Goal: Find specific page/section: Find specific page/section

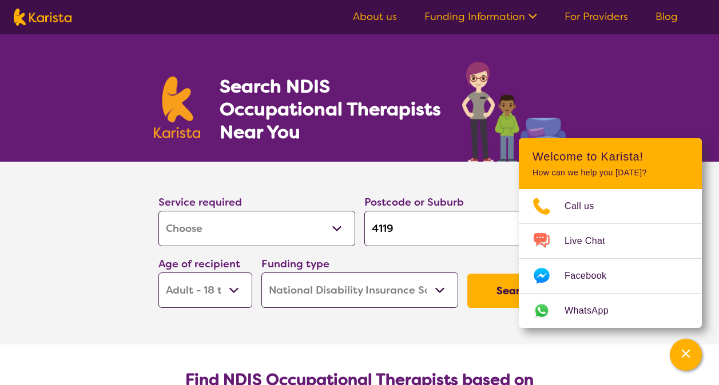
select select "[MEDICAL_DATA]"
select select "AD"
select select "NDIS"
select select "[MEDICAL_DATA]"
select select "AD"
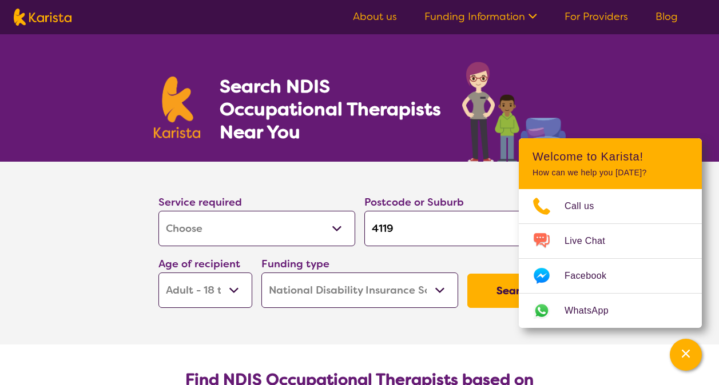
select select "NDIS"
click at [419, 218] on input "4119" at bounding box center [462, 228] width 197 height 35
drag, startPoint x: 417, startPoint y: 230, endPoint x: 353, endPoint y: 228, distance: 64.6
click at [353, 228] on div "Service required Allied Health Assistant Assessment ([MEDICAL_DATA] or [MEDICAL…" at bounding box center [360, 250] width 412 height 123
type input "l"
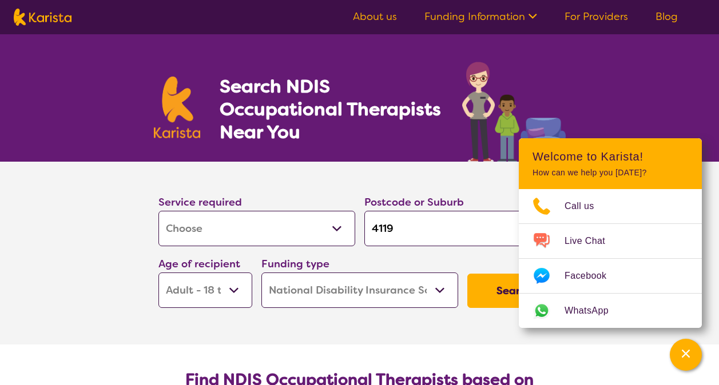
type input "l"
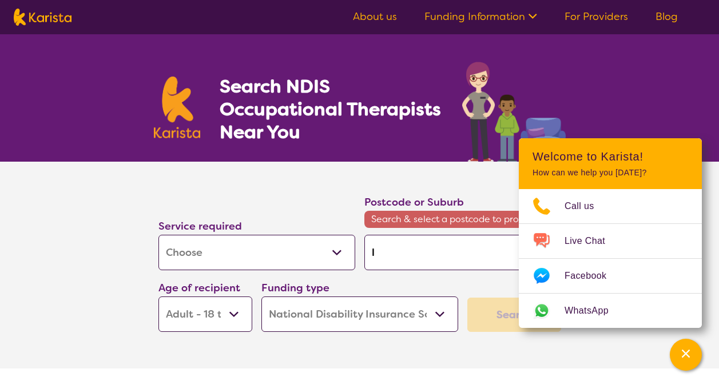
type input "lo"
type input "log"
type input "loga"
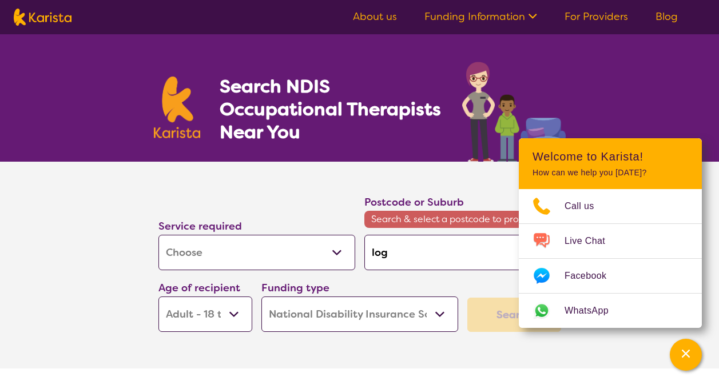
type input "loga"
type input "[PERSON_NAME]"
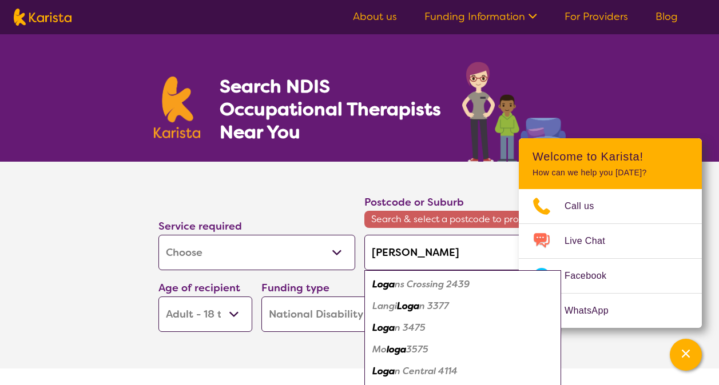
type input "loganl"
type input "loganle"
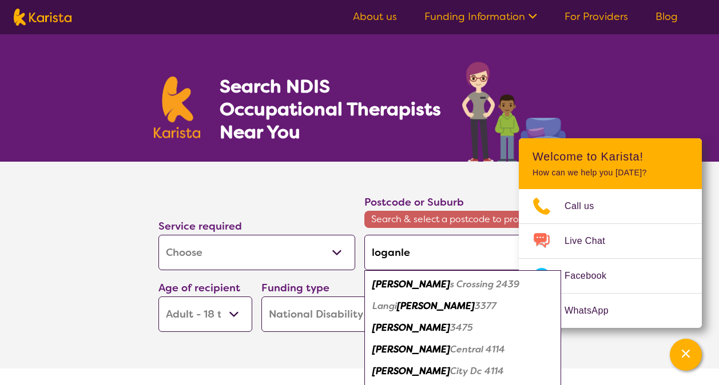
type input "loganlea"
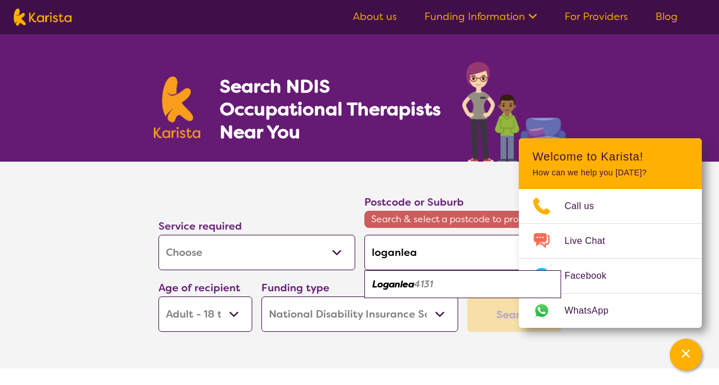
click at [406, 282] on em "Loganlea" at bounding box center [393, 284] width 42 height 12
type input "4131"
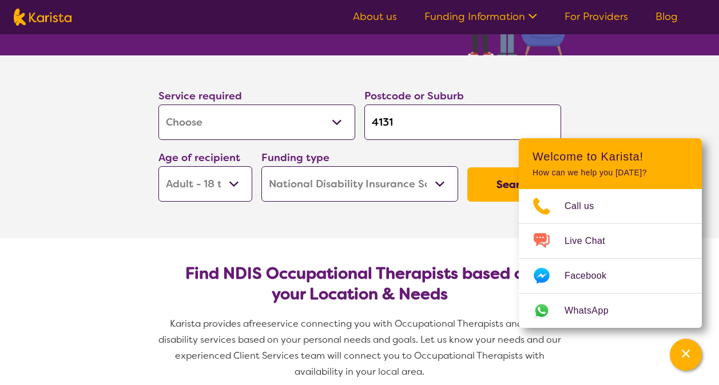
scroll to position [114, 0]
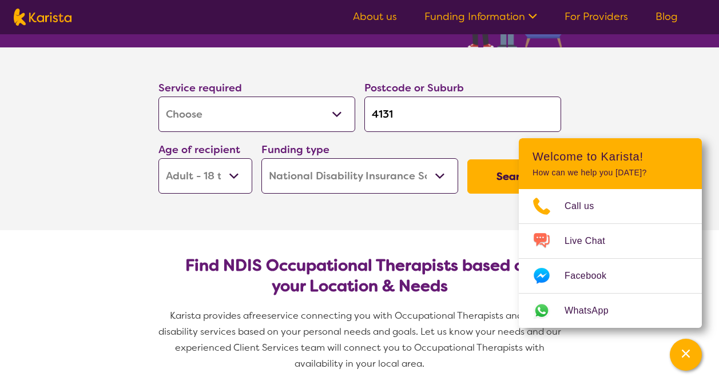
click at [220, 174] on select "Early Childhood - 0 to 9 Child - 10 to 11 Adolescent - 12 to 17 Adult - 18 to 6…" at bounding box center [205, 175] width 94 height 35
select select "CH"
click at [158, 158] on select "Early Childhood - 0 to 9 Child - 10 to 11 Adolescent - 12 to 17 Adult - 18 to 6…" at bounding box center [205, 175] width 94 height 35
select select "CH"
click at [424, 170] on select "Home Care Package (HCP) National Disability Insurance Scheme (NDIS) I don't know" at bounding box center [359, 175] width 197 height 35
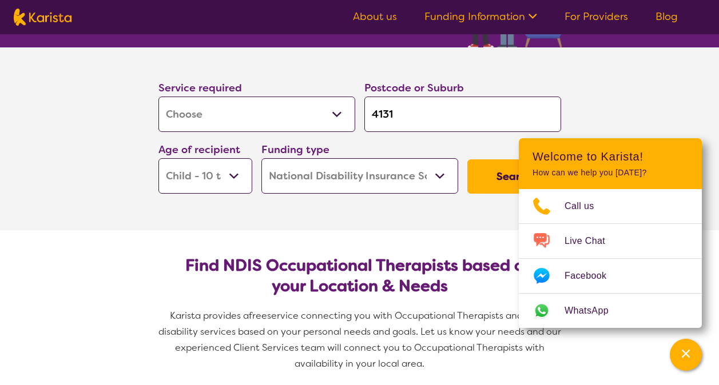
click at [261, 158] on select "Home Care Package (HCP) National Disability Insurance Scheme (NDIS) I don't know" at bounding box center [359, 175] width 197 height 35
click at [664, 122] on section "Service required Allied Health Assistant Assessment ([MEDICAL_DATA] or [MEDICAL…" at bounding box center [359, 138] width 719 height 183
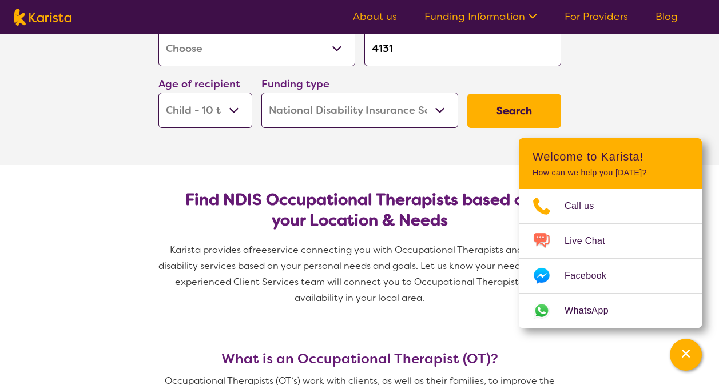
scroll to position [229, 0]
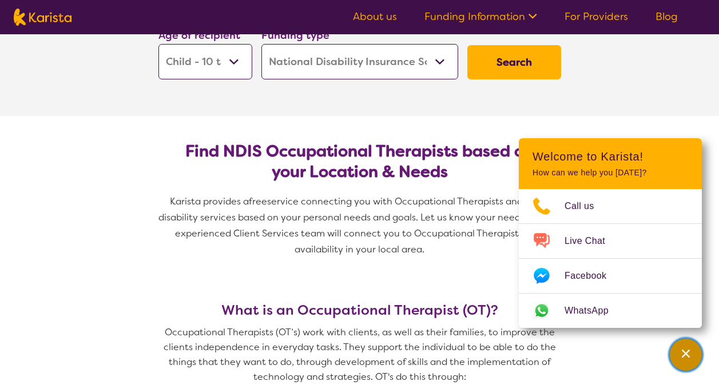
click at [679, 353] on div "Channel Menu" at bounding box center [685, 354] width 23 height 25
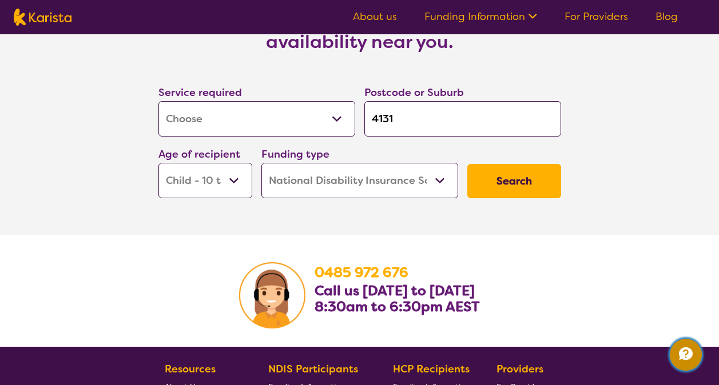
scroll to position [1715, 0]
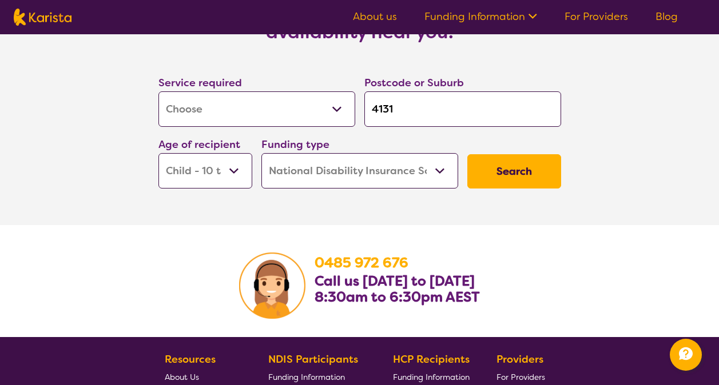
click at [529, 169] on button "Search" at bounding box center [514, 171] width 94 height 34
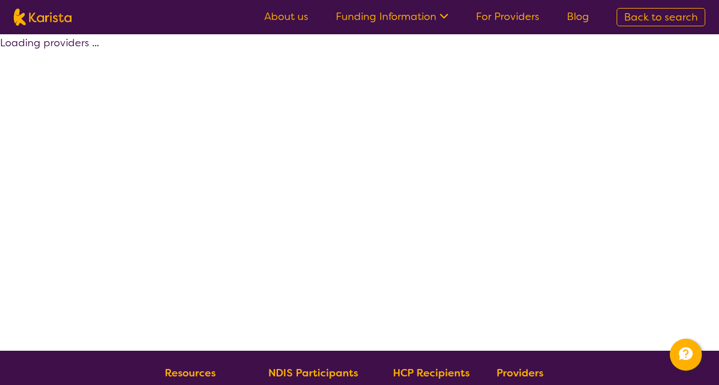
select select "by_score"
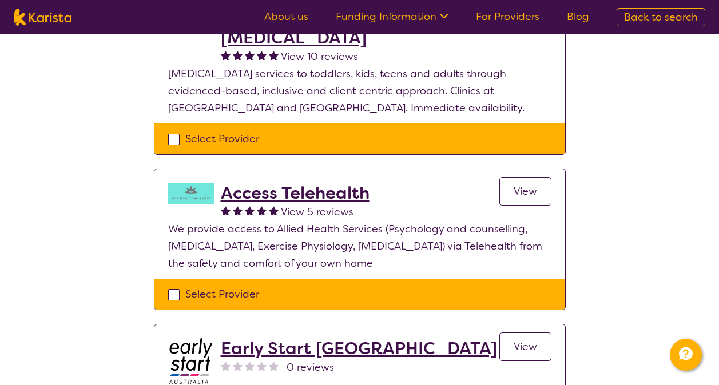
scroll to position [172, 0]
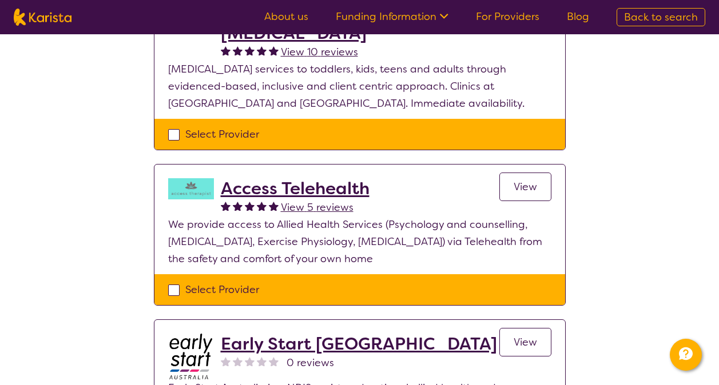
click at [193, 242] on p "We provide access to Allied Health Services (Psychology and counselling, [MEDIC…" at bounding box center [359, 241] width 383 height 51
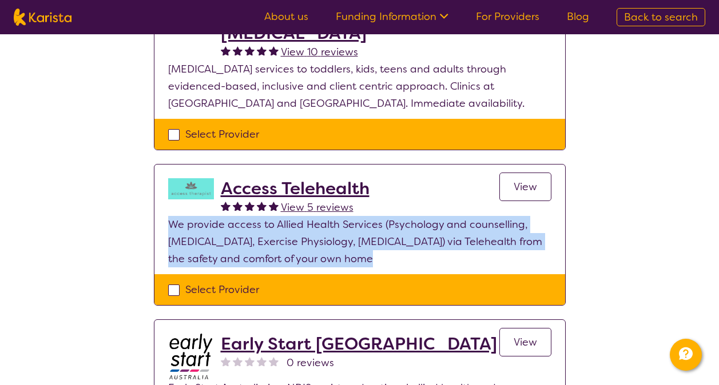
click at [193, 242] on p "We provide access to Allied Health Services (Psychology and counselling, [MEDIC…" at bounding box center [359, 241] width 383 height 51
drag, startPoint x: 193, startPoint y: 242, endPoint x: 302, endPoint y: 252, distance: 109.1
click at [302, 252] on p "We provide access to Allied Health Services (Psychology and counselling, [MEDIC…" at bounding box center [359, 241] width 383 height 51
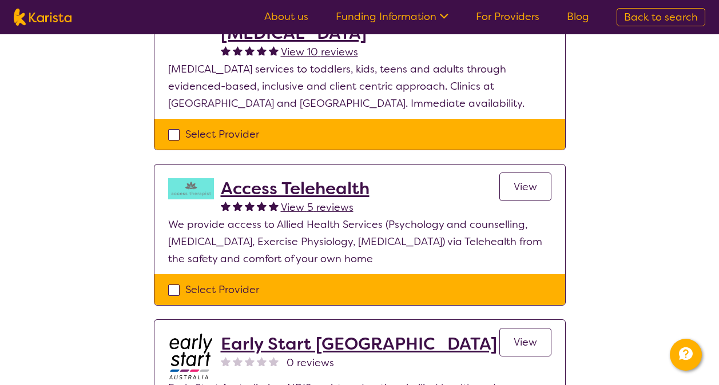
click at [363, 237] on p "We provide access to Allied Health Services (Psychology and counselling, [MEDIC…" at bounding box center [359, 241] width 383 height 51
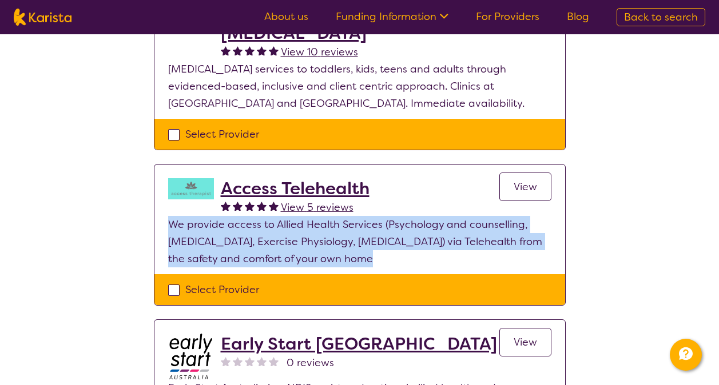
click at [363, 237] on p "We provide access to Allied Health Services (Psychology and counselling, [MEDIC…" at bounding box center [359, 241] width 383 height 51
click at [221, 260] on p "We provide access to Allied Health Services (Psychology and counselling, [MEDIC…" at bounding box center [359, 241] width 383 height 51
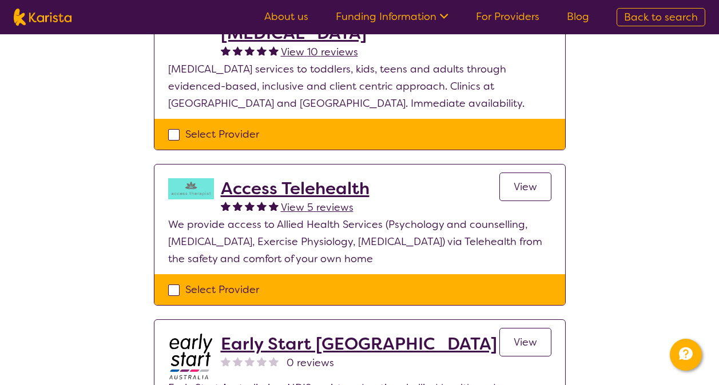
click at [236, 260] on p "We provide access to Allied Health Services (Psychology and counselling, [MEDIC…" at bounding box center [359, 241] width 383 height 51
drag, startPoint x: 236, startPoint y: 260, endPoint x: 405, endPoint y: 191, distance: 182.6
click at [405, 191] on div "Access Telehealth View 5 reviews View" at bounding box center [386, 197] width 330 height 38
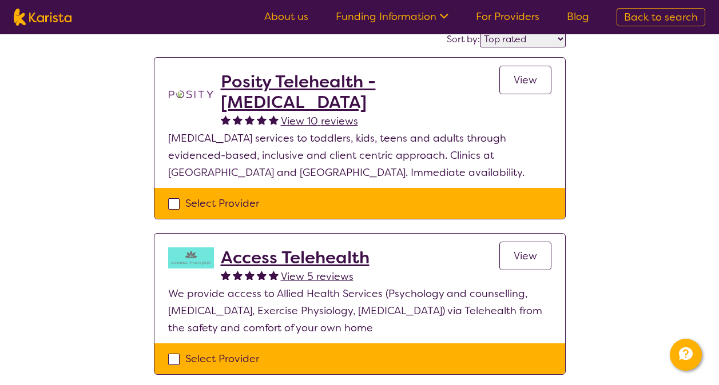
scroll to position [57, 0]
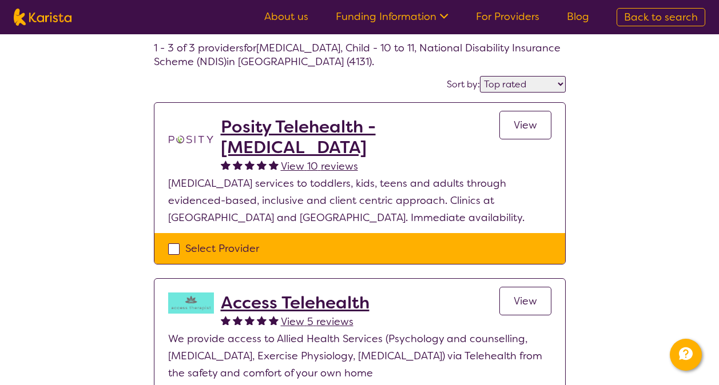
click at [255, 140] on h2 "Posity Telehealth - [MEDICAL_DATA]" at bounding box center [360, 137] width 278 height 41
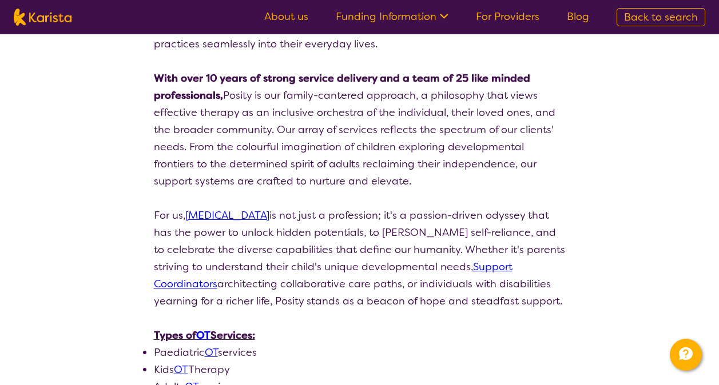
scroll to position [114, 0]
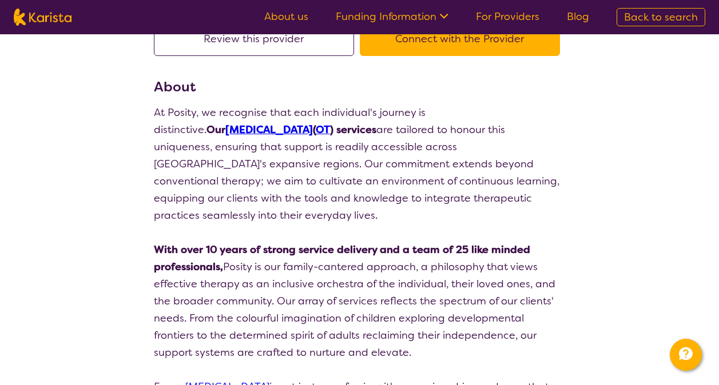
click at [384, 134] on p "At Posity, we recognise that each individual's journey is distinctive. Our [MED…" at bounding box center [360, 164] width 412 height 120
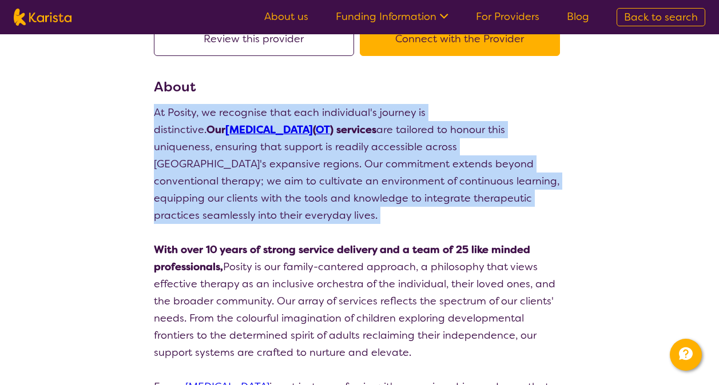
click at [384, 134] on p "At Posity, we recognise that each individual's journey is distinctive. Our [MED…" at bounding box center [360, 164] width 412 height 120
drag, startPoint x: 384, startPoint y: 134, endPoint x: 314, endPoint y: 157, distance: 73.9
click at [314, 157] on p "At Posity, we recognise that each individual's journey is distinctive. Our [MED…" at bounding box center [360, 164] width 412 height 120
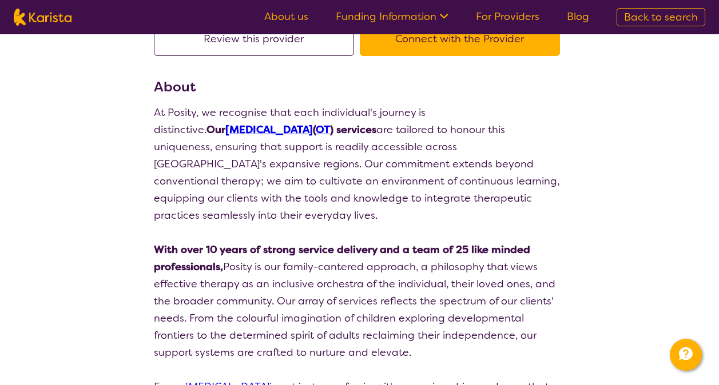
click at [245, 256] on p "With over 10 years of strong service delivery and a team of 25 like minded prof…" at bounding box center [360, 301] width 412 height 120
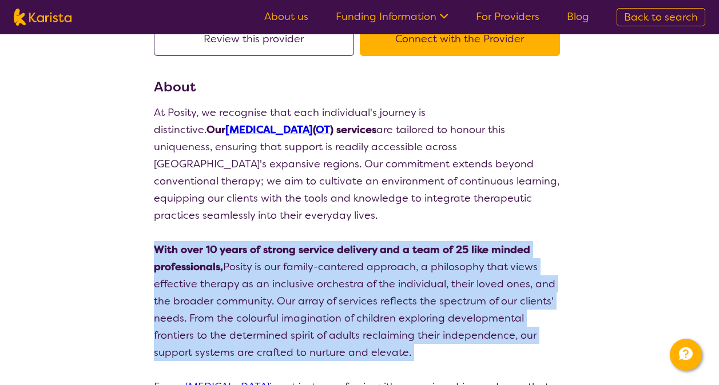
click at [245, 256] on p "With over 10 years of strong service delivery and a team of 25 like minded prof…" at bounding box center [360, 301] width 412 height 120
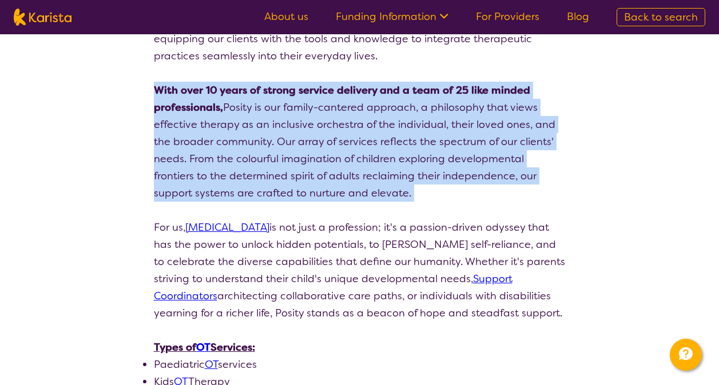
scroll to position [286, 0]
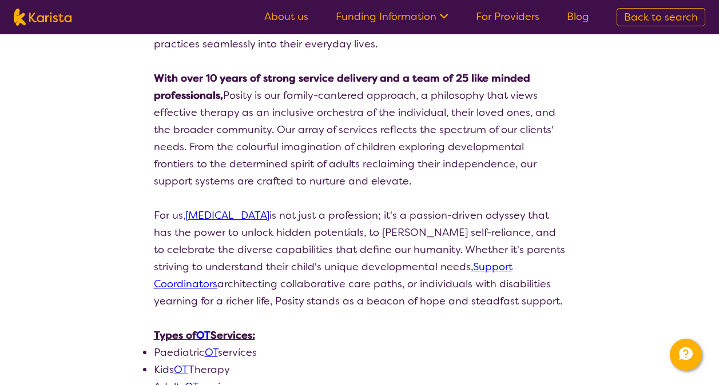
click at [330, 207] on p "For us, [MEDICAL_DATA] is not just a profession; it's a passion-driven odyssey …" at bounding box center [360, 258] width 412 height 103
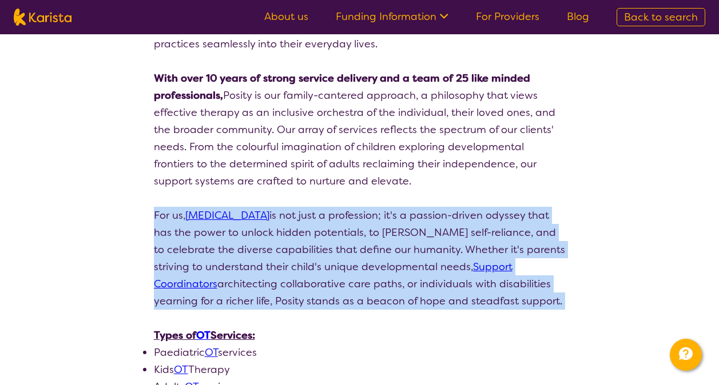
click at [330, 207] on p "For us, [MEDICAL_DATA] is not just a profession; it's a passion-driven odyssey …" at bounding box center [360, 258] width 412 height 103
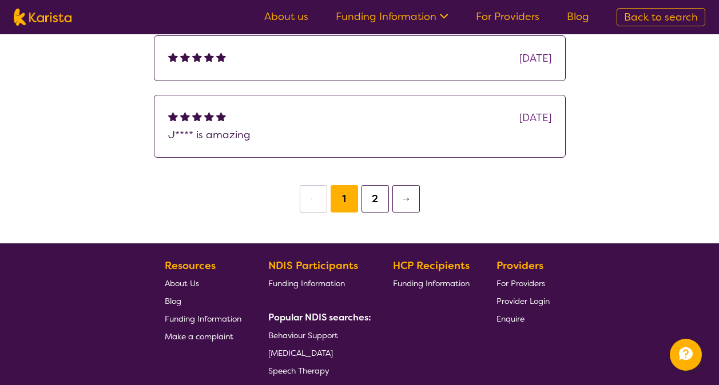
scroll to position [1658, 0]
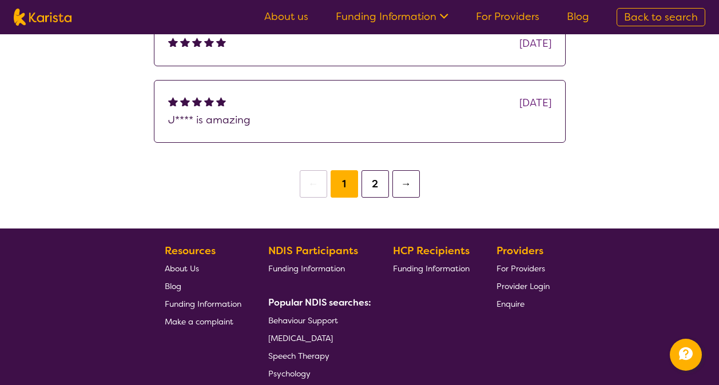
select select "by_score"
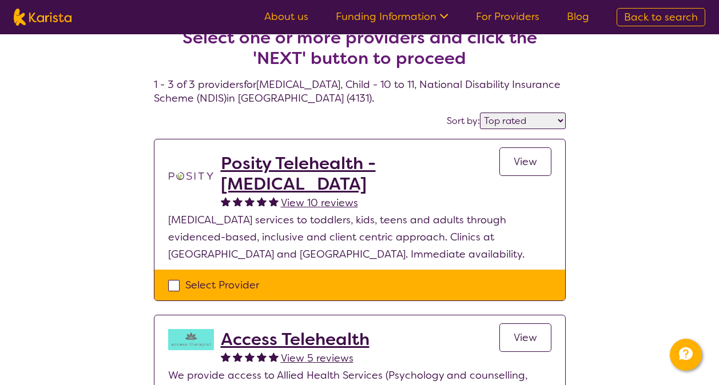
scroll to position [1, 0]
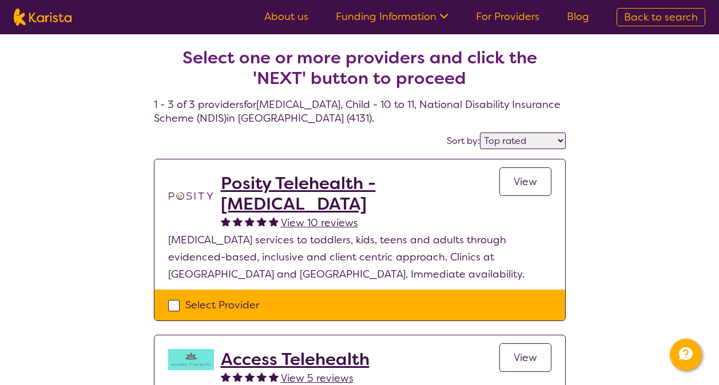
click at [509, 176] on link "View" at bounding box center [525, 182] width 52 height 29
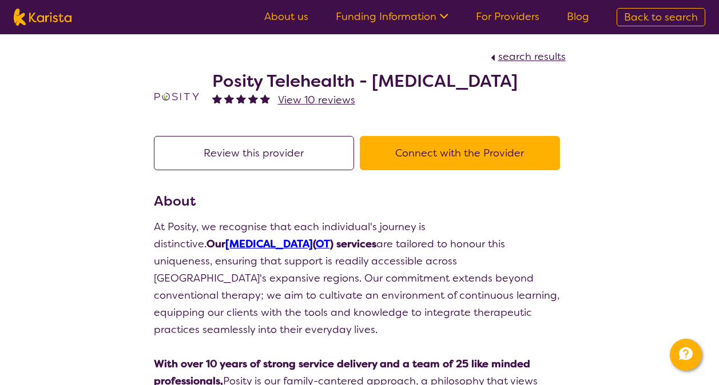
drag, startPoint x: 214, startPoint y: 78, endPoint x: 568, endPoint y: 81, distance: 353.9
click at [568, 81] on section "search results Posity Telehealth - [MEDICAL_DATA] View 10 reviews" at bounding box center [359, 78] width 439 height 88
drag, startPoint x: 568, startPoint y: 81, endPoint x: 487, endPoint y: 151, distance: 107.5
click at [487, 151] on button "Connect with the Provider" at bounding box center [460, 153] width 200 height 34
drag, startPoint x: 217, startPoint y: 79, endPoint x: 567, endPoint y: 82, distance: 349.3
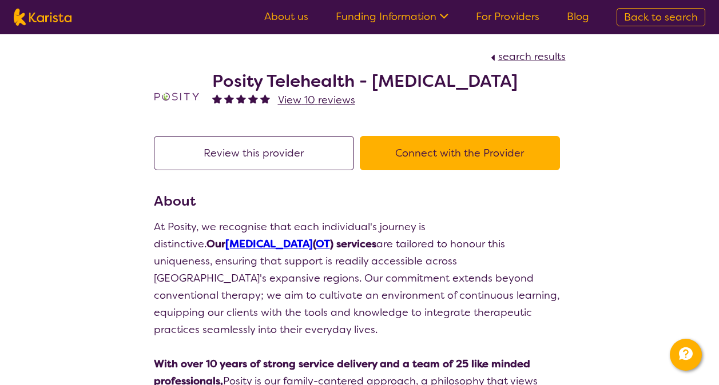
click at [567, 82] on section "search results Posity Telehealth - [MEDICAL_DATA] View 10 reviews" at bounding box center [359, 78] width 439 height 88
